Goal: Information Seeking & Learning: Learn about a topic

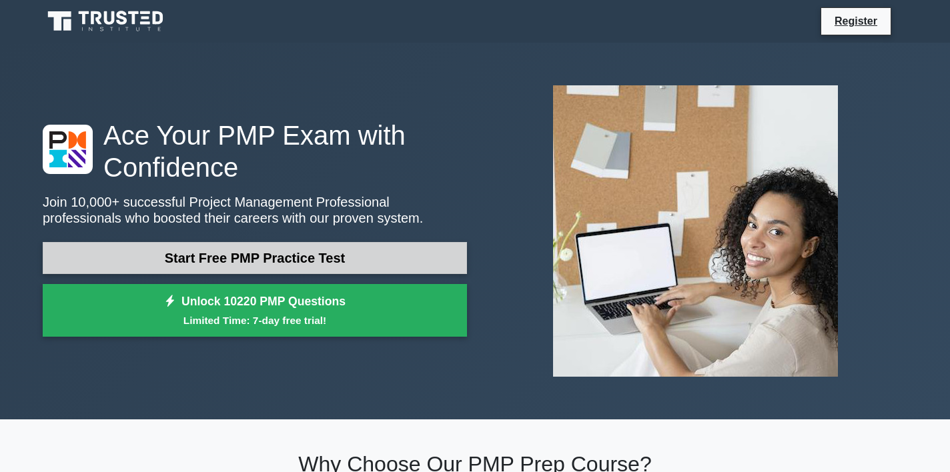
click at [273, 255] on link "Start Free PMP Practice Test" at bounding box center [255, 258] width 424 height 32
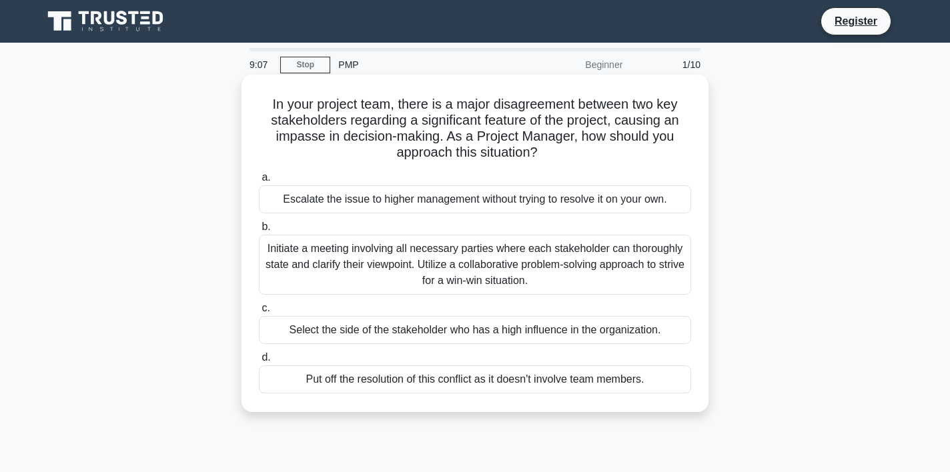
click at [279, 258] on div "Initiate a meeting involving all necessary parties where each stakeholder can t…" at bounding box center [475, 265] width 432 height 60
click at [259, 232] on input "b. Initiate a meeting involving all necessary parties where each stakeholder ca…" at bounding box center [259, 227] width 0 height 9
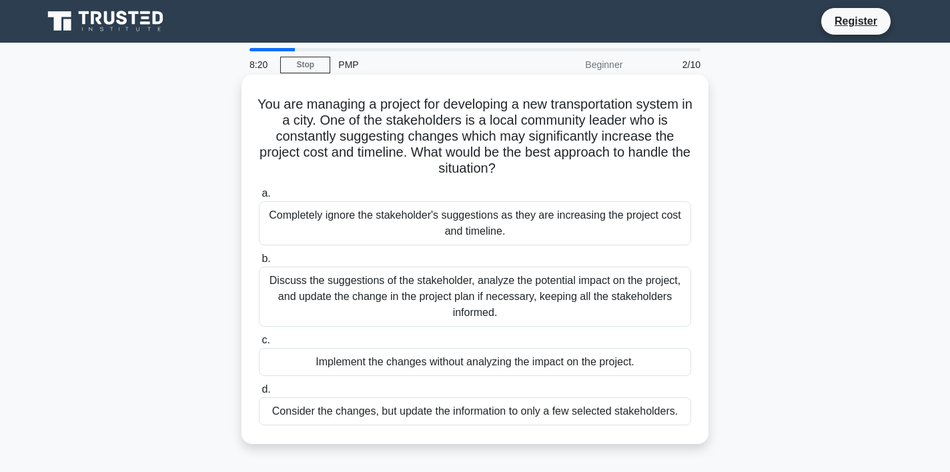
click at [572, 296] on div "Discuss the suggestions of the stakeholder, analyze the potential impact on the…" at bounding box center [475, 297] width 432 height 60
click at [259, 264] on input "b. Discuss the suggestions of the stakeholder, analyze the potential impact on …" at bounding box center [259, 259] width 0 height 9
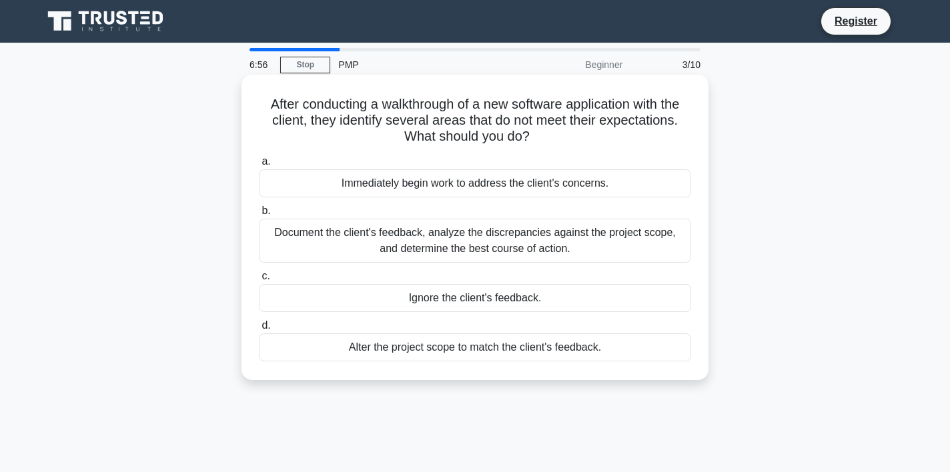
click at [572, 244] on div "Document the client's feedback, analyze the discrepancies against the project s…" at bounding box center [475, 241] width 432 height 44
click at [259, 216] on input "b. Document the client's feedback, analyze the discrepancies against the projec…" at bounding box center [259, 211] width 0 height 9
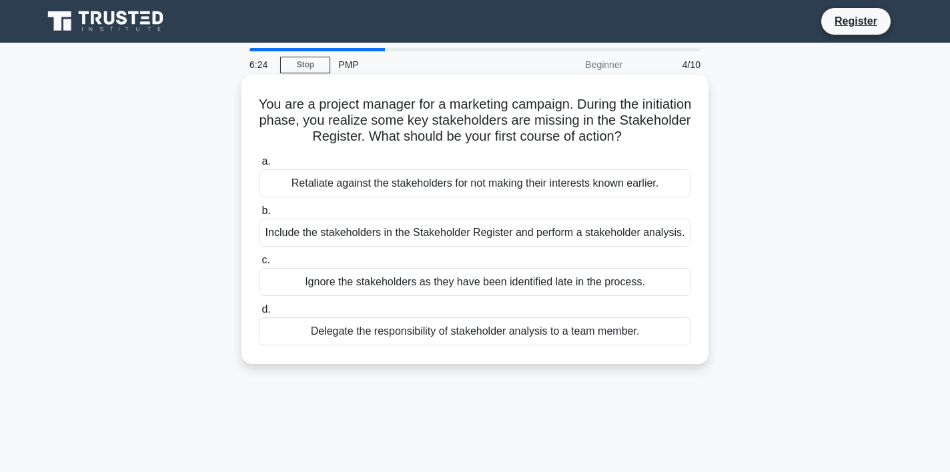
click at [564, 234] on div "Include the stakeholders in the Stakeholder Register and perform a stakeholder …" at bounding box center [475, 233] width 432 height 28
click at [259, 216] on input "b. Include the stakeholders in the Stakeholder Register and perform a stakehold…" at bounding box center [259, 211] width 0 height 9
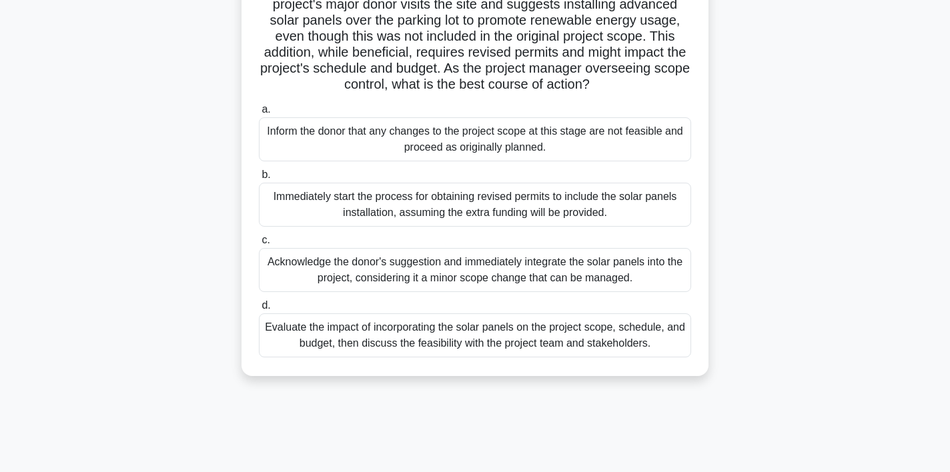
scroll to position [119, 0]
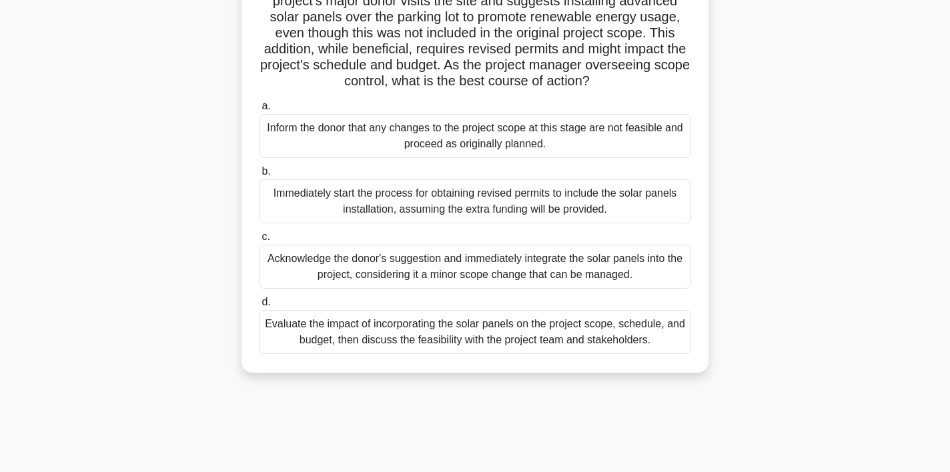
click at [558, 331] on div "Evaluate the impact of incorporating the solar panels on the project scope, sch…" at bounding box center [475, 332] width 432 height 44
click at [259, 307] on input "d. Evaluate the impact of incorporating the solar panels on the project scope, …" at bounding box center [259, 302] width 0 height 9
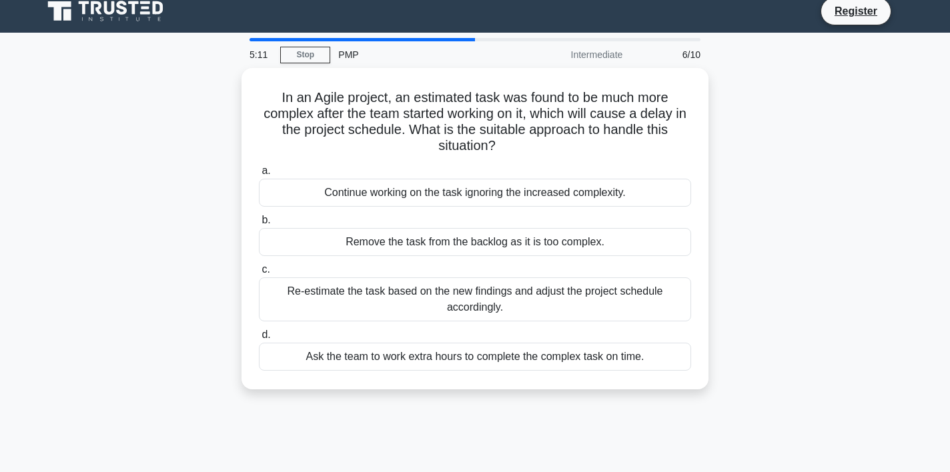
scroll to position [0, 0]
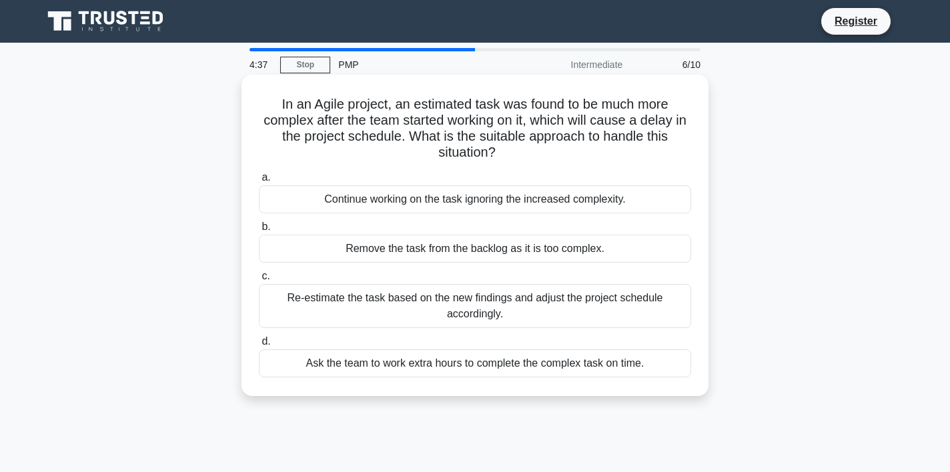
click at [567, 305] on div "Re-estimate the task based on the new findings and adjust the project schedule …" at bounding box center [475, 306] width 432 height 44
click at [259, 281] on input "c. Re-estimate the task based on the new findings and adjust the project schedu…" at bounding box center [259, 276] width 0 height 9
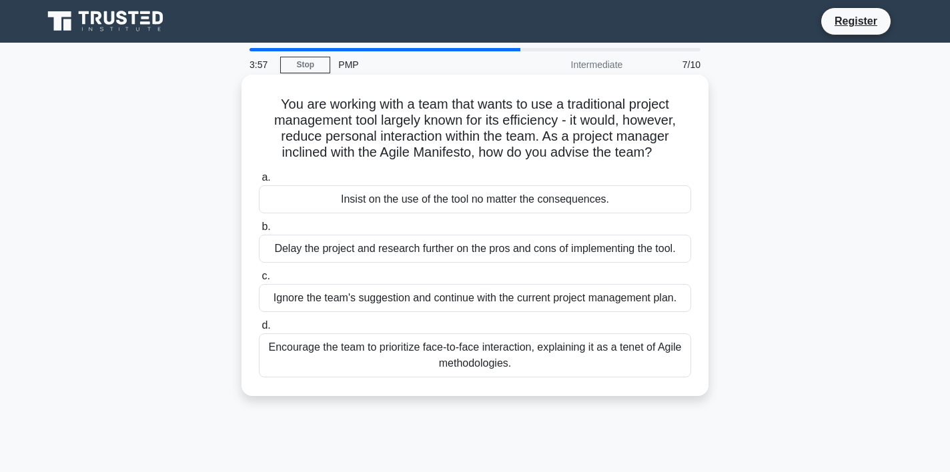
click at [521, 356] on div "Encourage the team to prioritize face-to-face interaction, explaining it as a t…" at bounding box center [475, 356] width 432 height 44
click at [259, 330] on input "d. Encourage the team to prioritize face-to-face interaction, explaining it as …" at bounding box center [259, 326] width 0 height 9
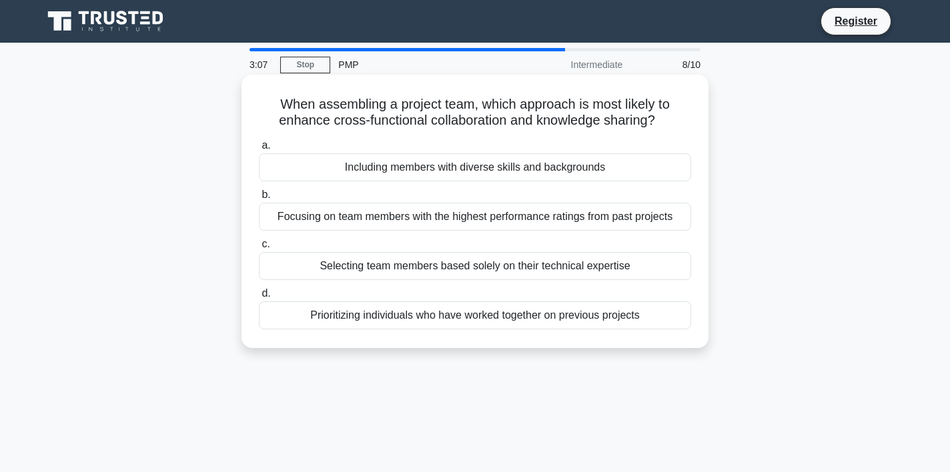
click at [519, 320] on div "Prioritizing individuals who have worked together on previous projects" at bounding box center [475, 316] width 432 height 28
click at [259, 298] on input "d. Prioritizing individuals who have worked together on previous projects" at bounding box center [259, 294] width 0 height 9
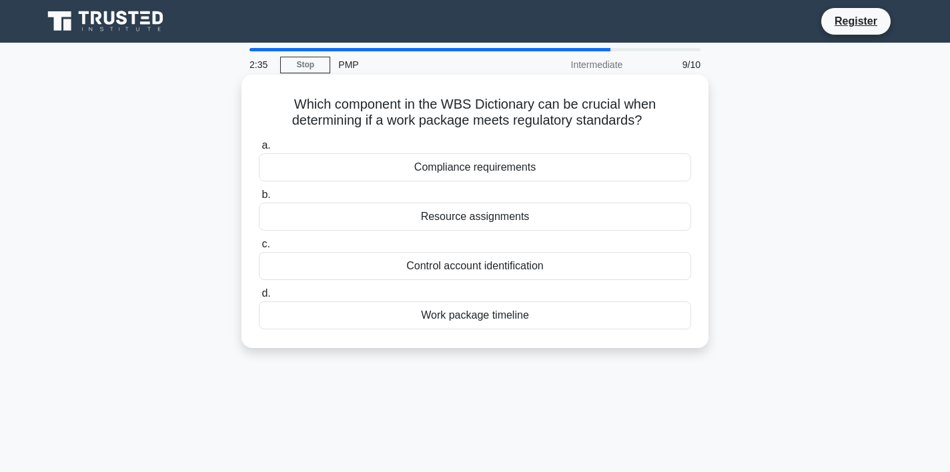
click at [487, 169] on div "Compliance requirements" at bounding box center [475, 167] width 432 height 28
click at [259, 150] on input "a. Compliance requirements" at bounding box center [259, 145] width 0 height 9
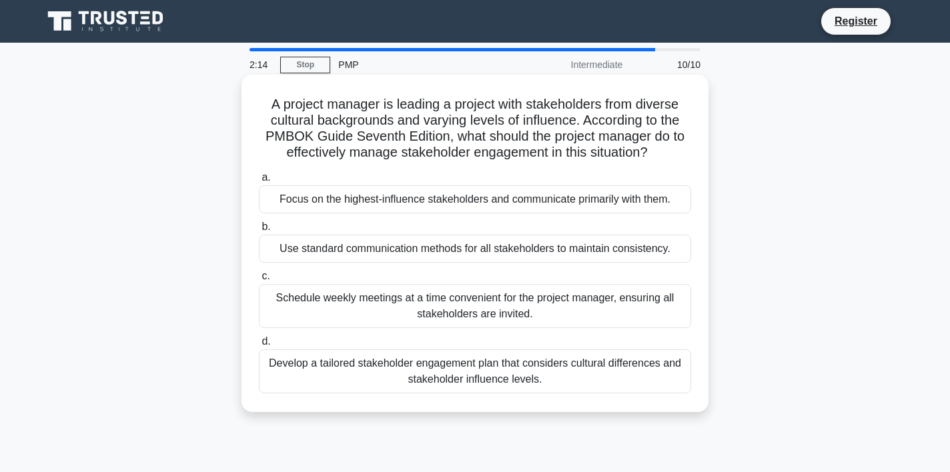
click at [599, 168] on div "a. Focus on the highest-influence stakeholders and communicate primarily with t…" at bounding box center [475, 282] width 448 height 230
click at [519, 370] on div "Develop a tailored stakeholder engagement plan that considers cultural differen…" at bounding box center [475, 372] width 432 height 44
click at [259, 346] on input "d. Develop a tailored stakeholder engagement plan that considers cultural diffe…" at bounding box center [259, 342] width 0 height 9
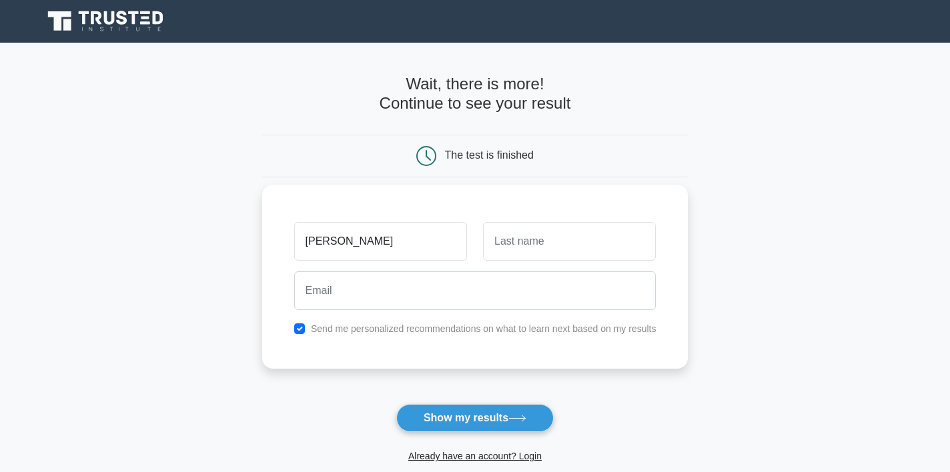
type input "SAMSON"
type input "SAMUEL"
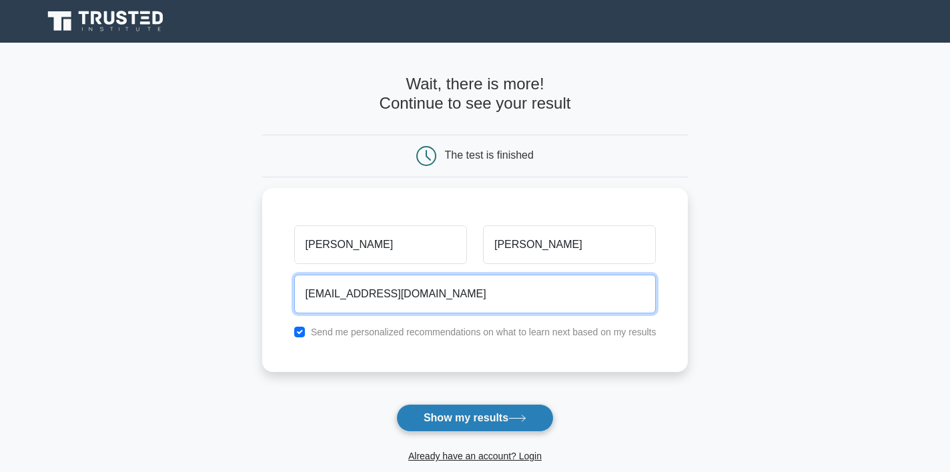
type input "samuelsamsonayoola@gmail.com"
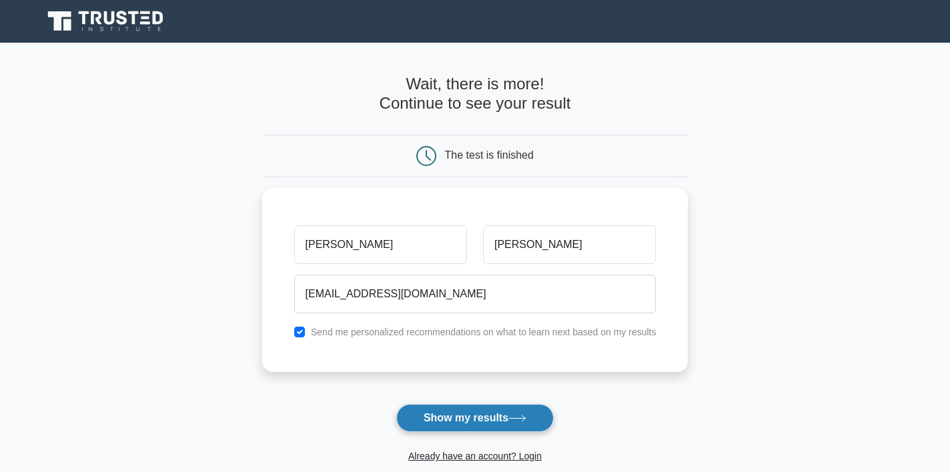
click at [475, 416] on button "Show my results" at bounding box center [474, 418] width 157 height 28
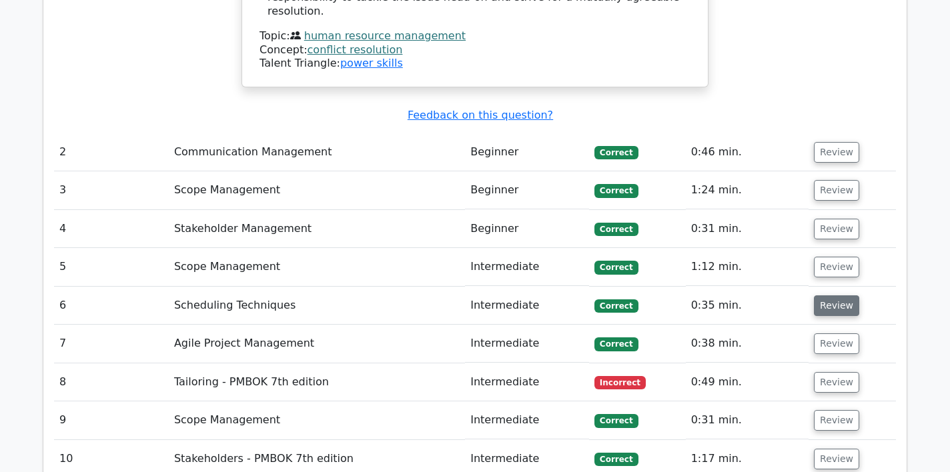
scroll to position [1797, 0]
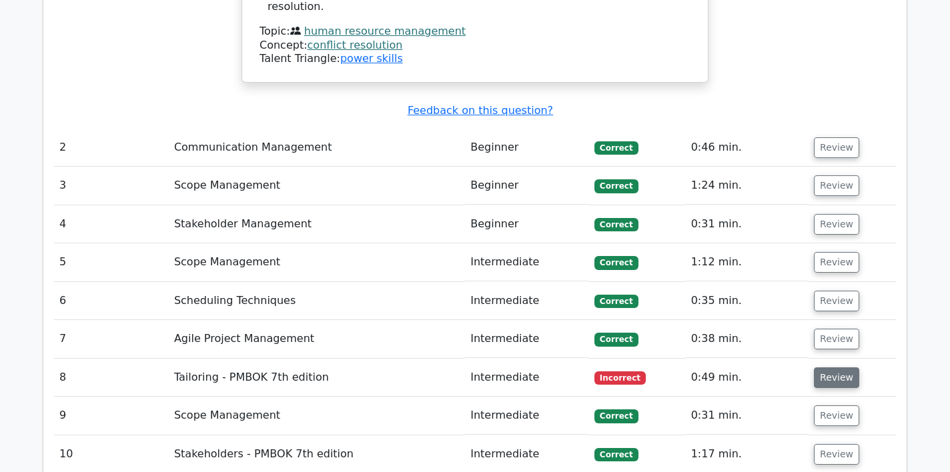
click at [839, 368] on button "Review" at bounding box center [836, 378] width 45 height 21
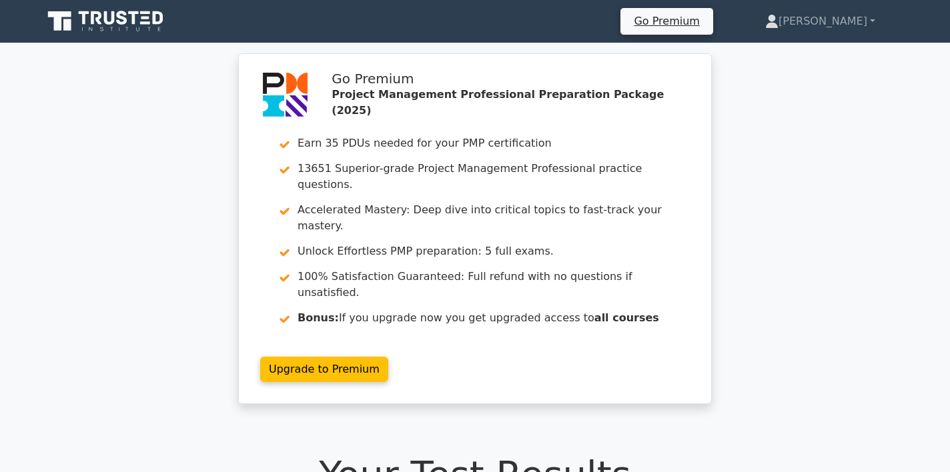
scroll to position [0, 0]
